Goal: Task Accomplishment & Management: Complete application form

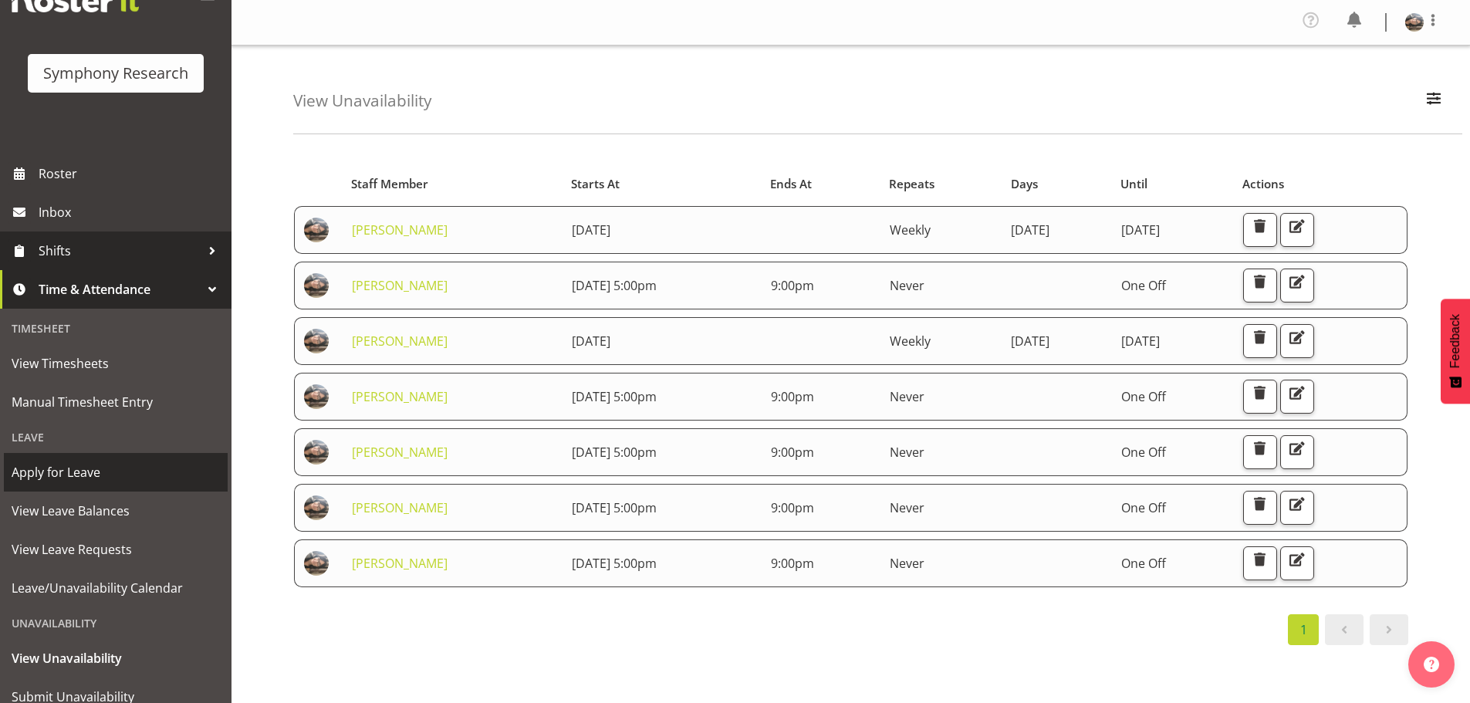
scroll to position [113, 0]
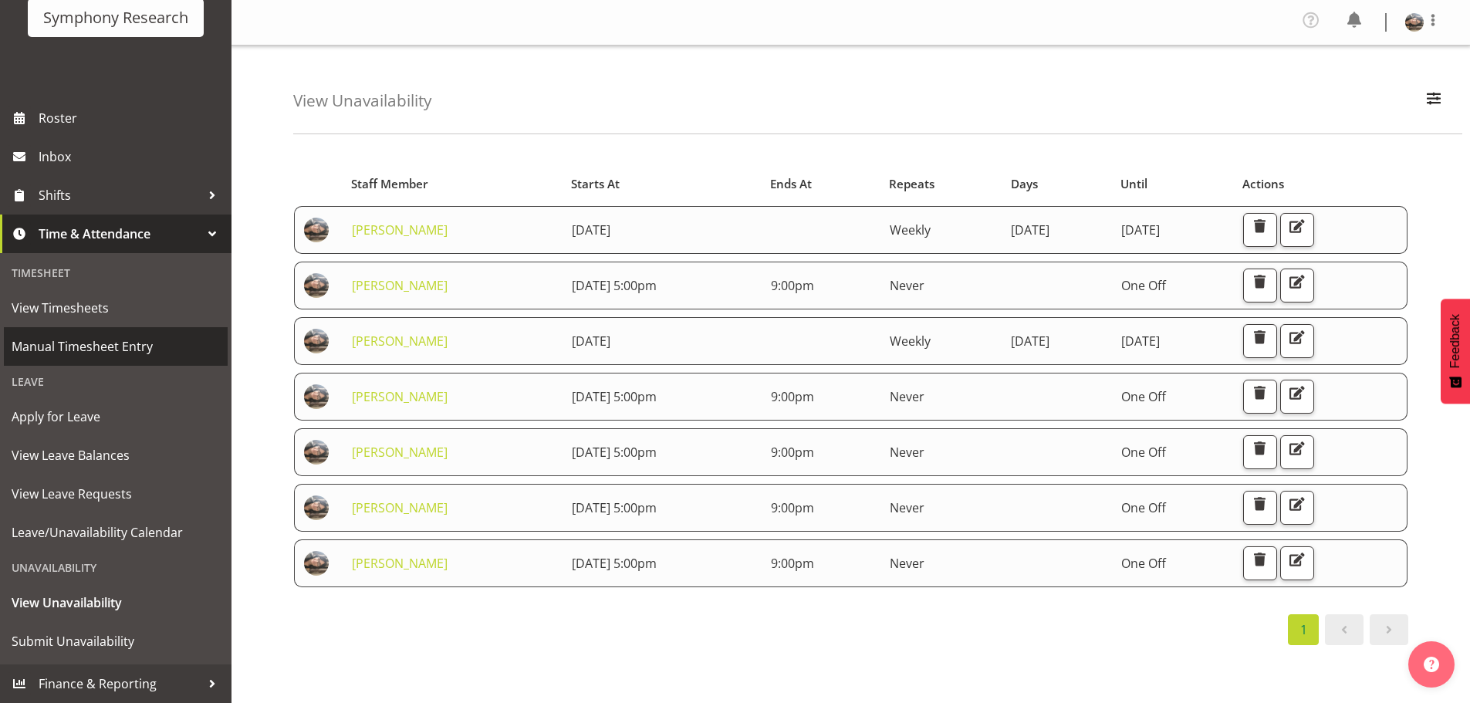
click at [84, 344] on span "Manual Timesheet Entry" at bounding box center [116, 346] width 208 height 23
click at [78, 303] on span "View Timesheets" at bounding box center [116, 307] width 208 height 23
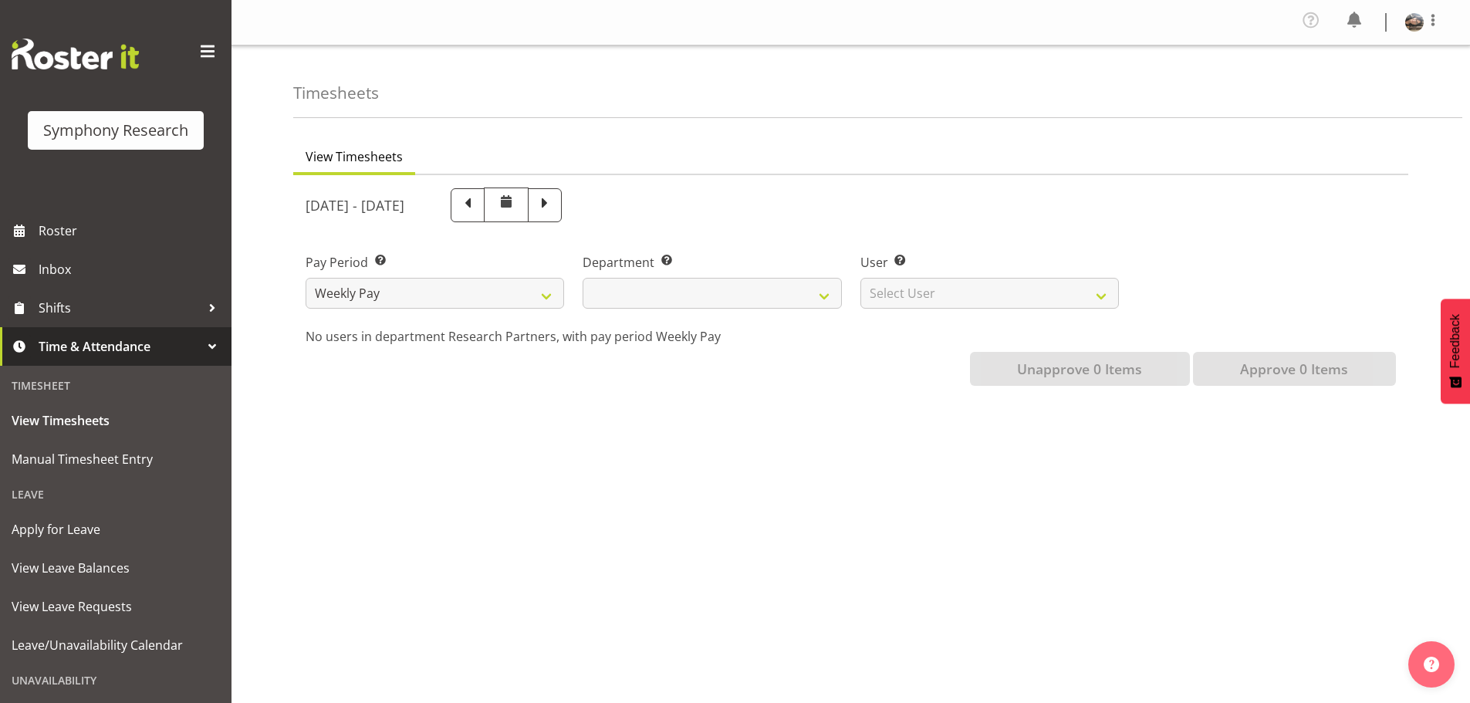
select select
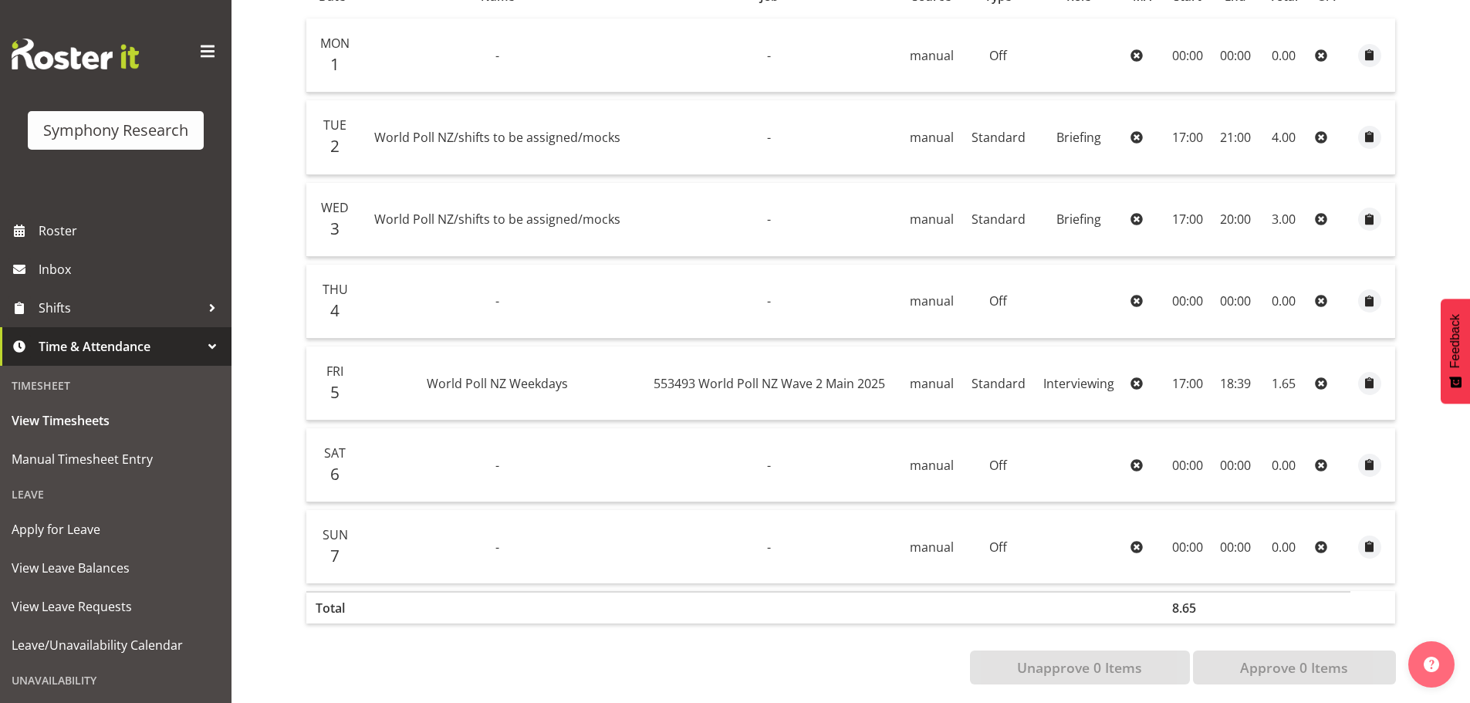
scroll to position [371, 0]
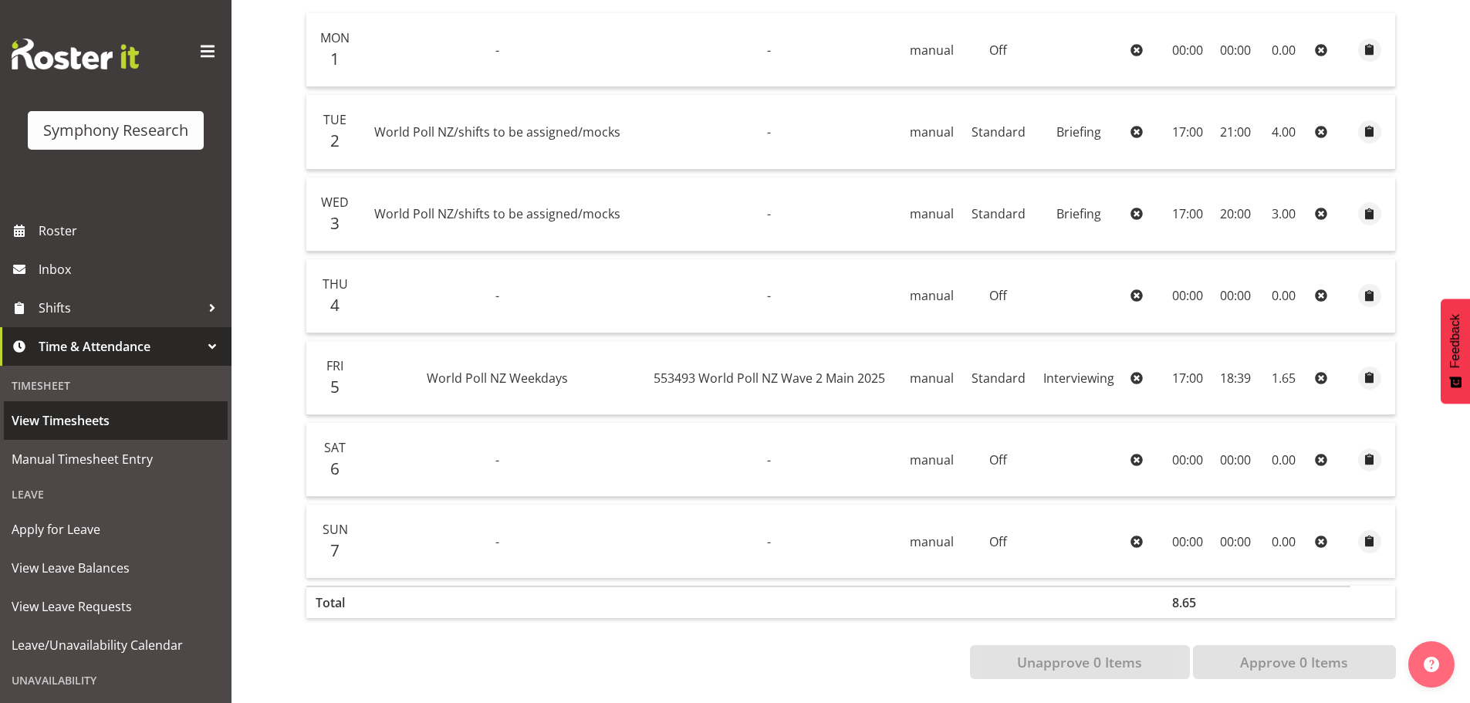
click at [61, 427] on span "View Timesheets" at bounding box center [116, 420] width 208 height 23
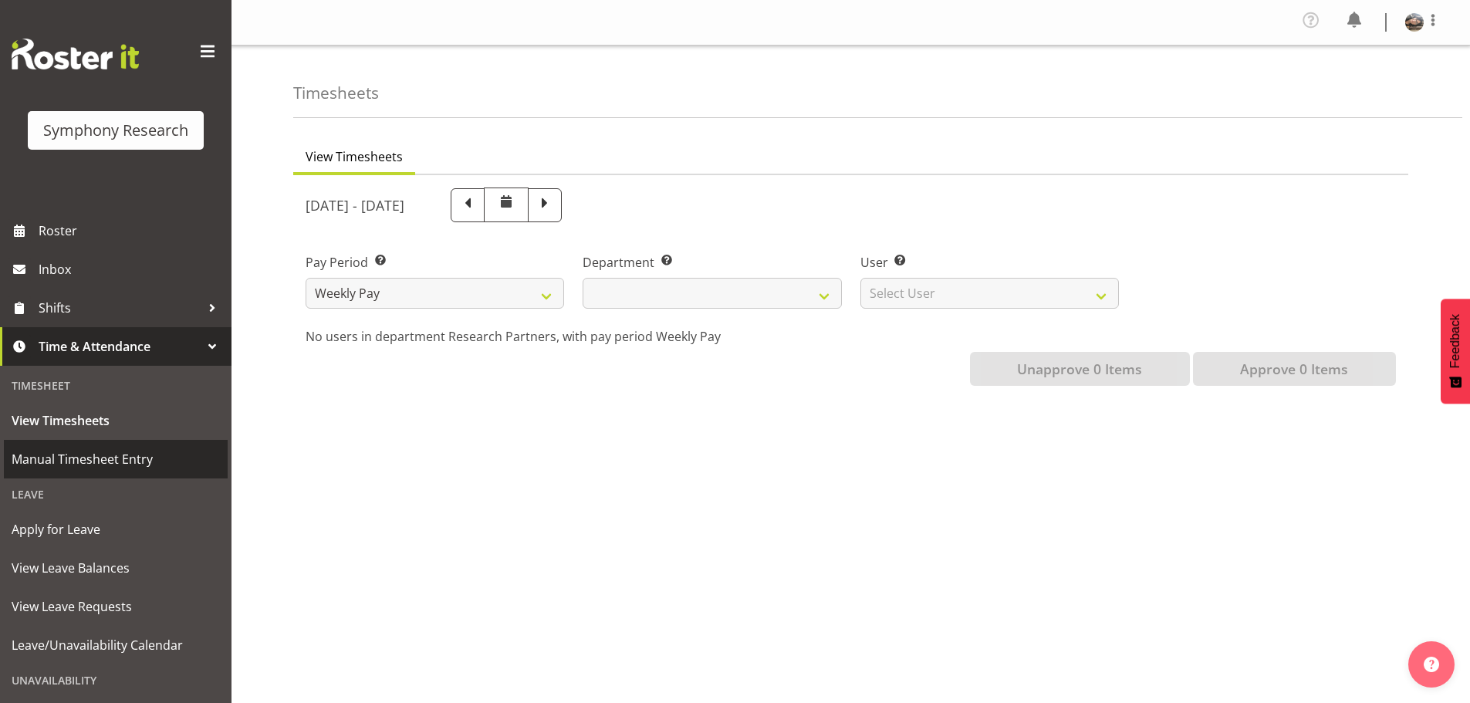
select select
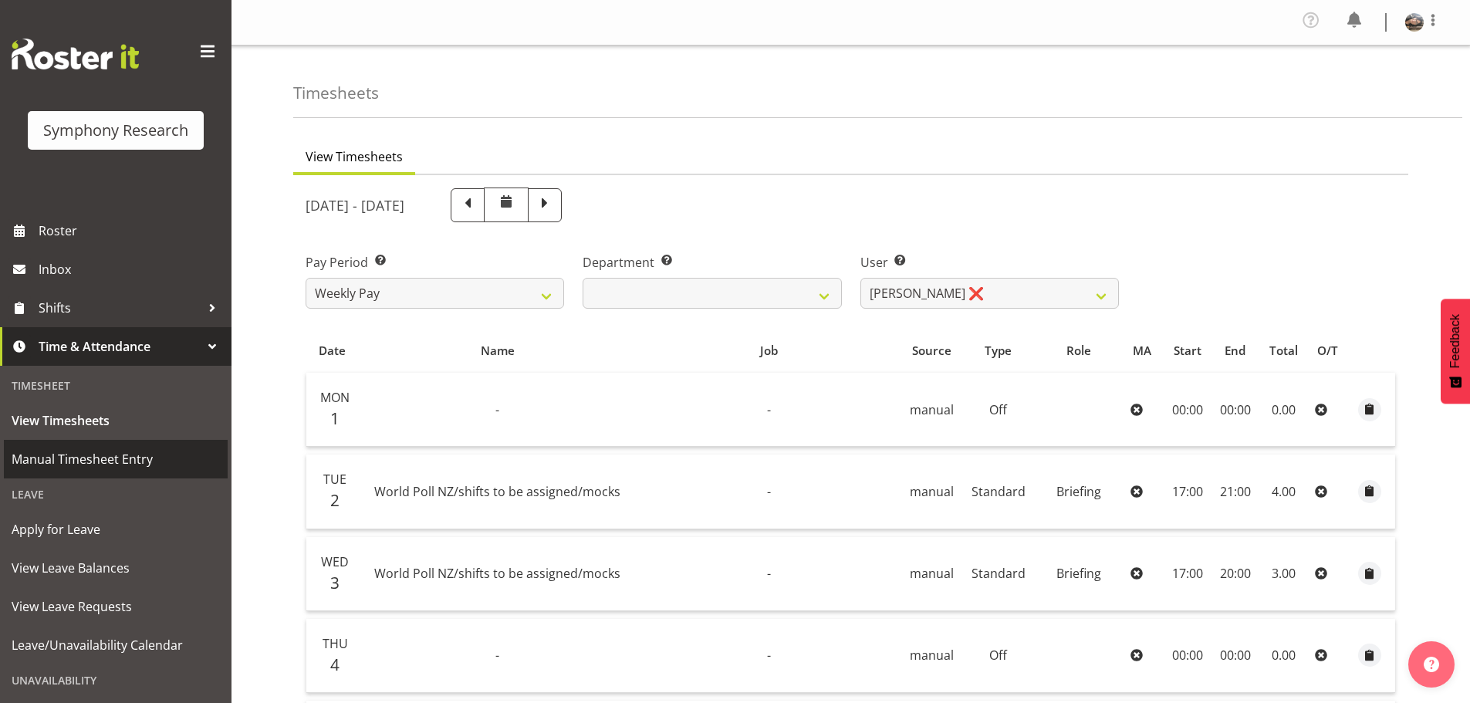
click at [103, 458] on span "Manual Timesheet Entry" at bounding box center [116, 459] width 208 height 23
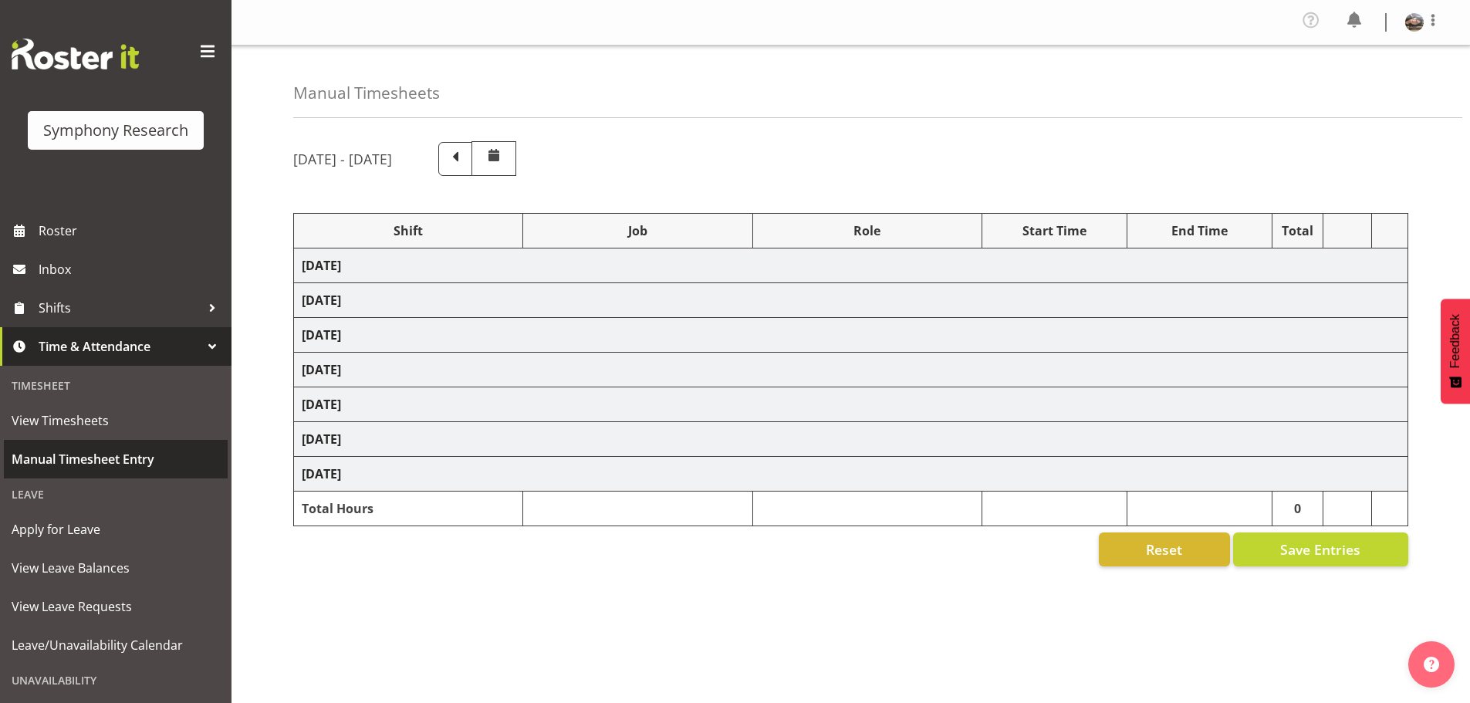
select select "41604"
select select "10527"
select select "47"
select select "41604"
select select "10527"
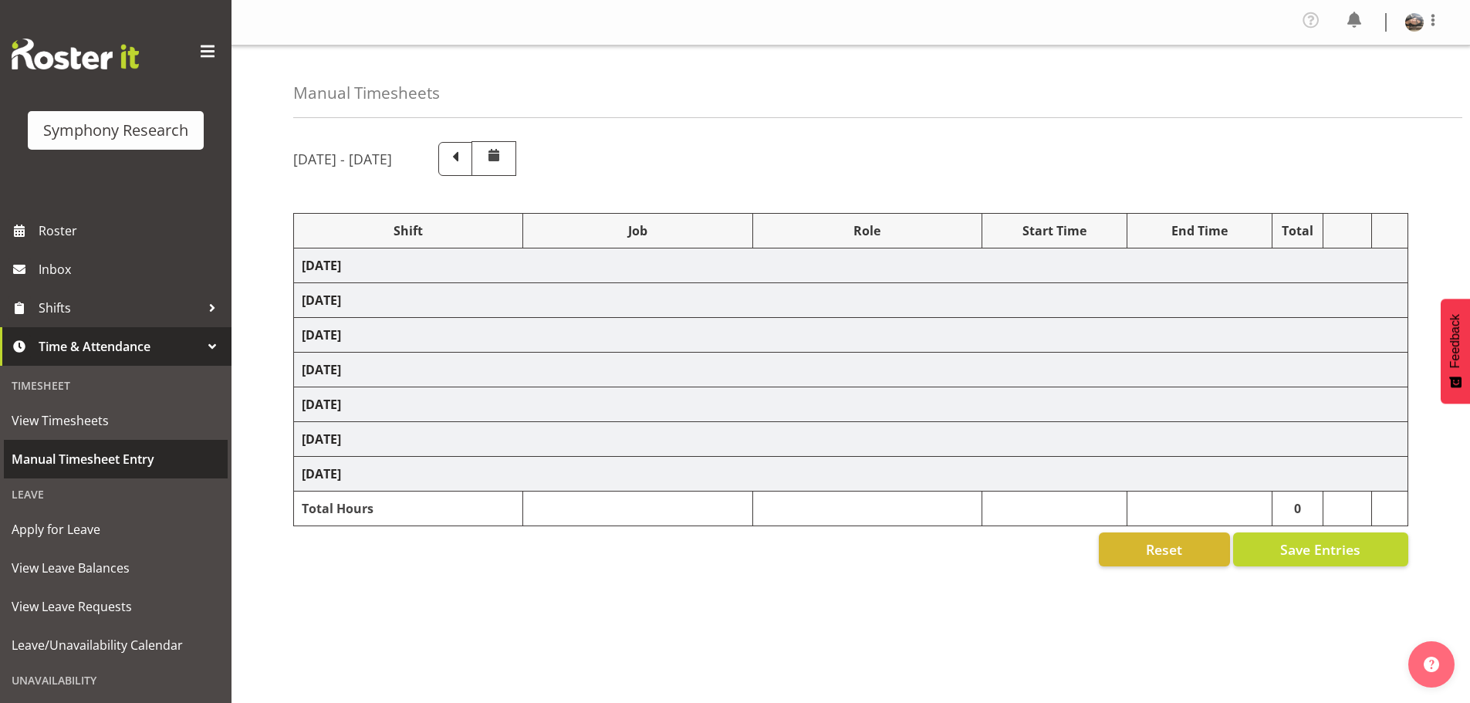
select select "47"
select select "81298"
select select "10587"
select select "47"
